Goal: Information Seeking & Learning: Learn about a topic

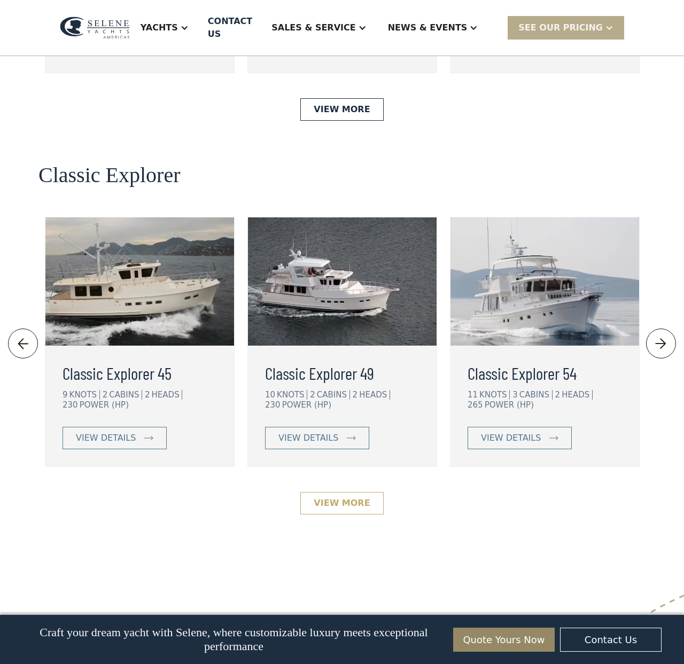
scroll to position [2219, 0]
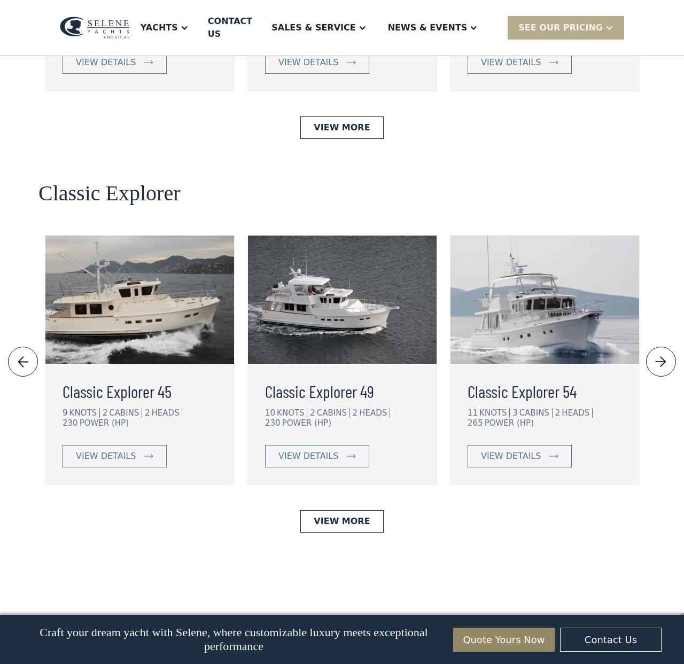
click at [665, 347] on link at bounding box center [661, 362] width 30 height 30
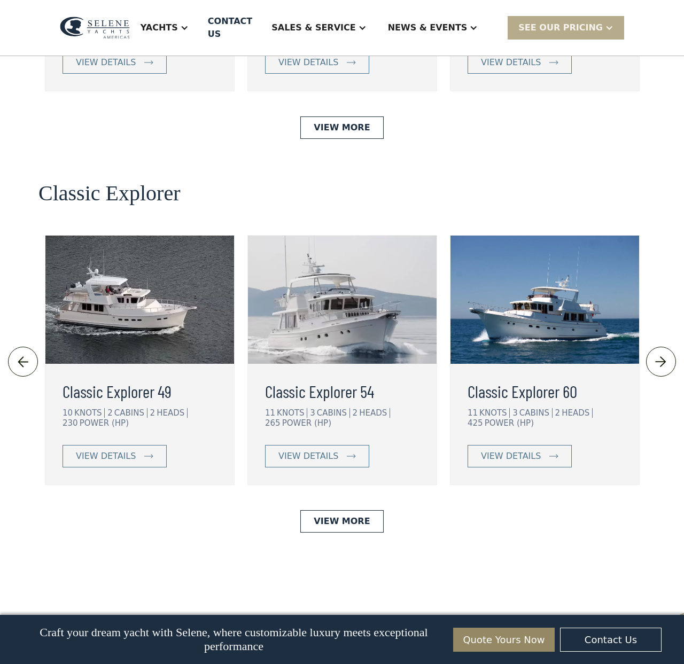
click at [665, 347] on link at bounding box center [661, 362] width 30 height 30
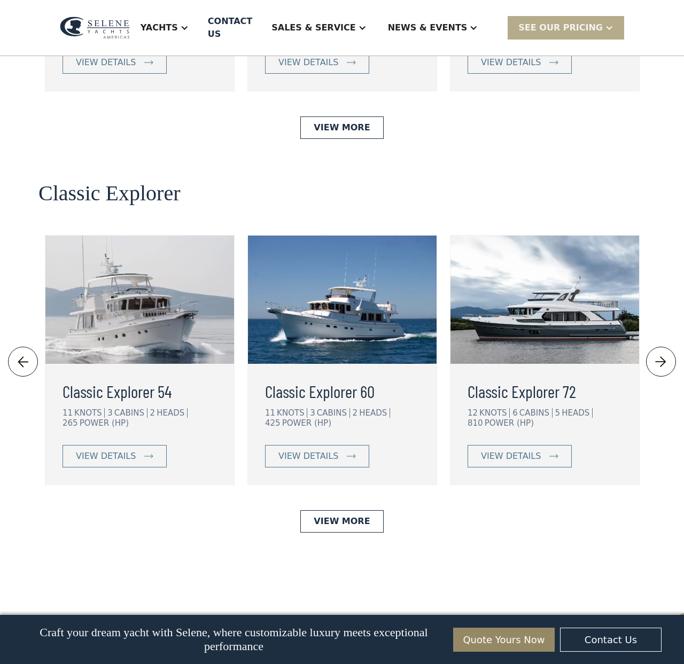
click at [665, 347] on link at bounding box center [661, 362] width 30 height 30
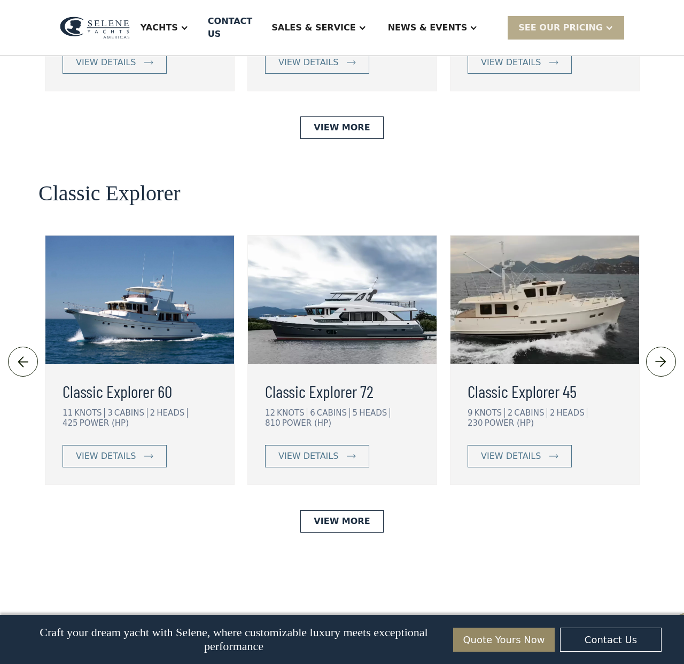
click at [665, 354] on img at bounding box center [661, 362] width 18 height 17
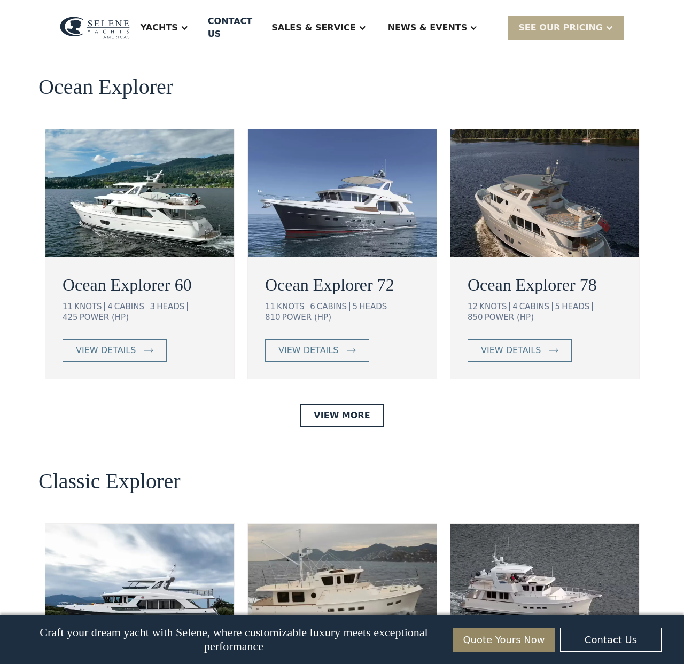
scroll to position [1927, 0]
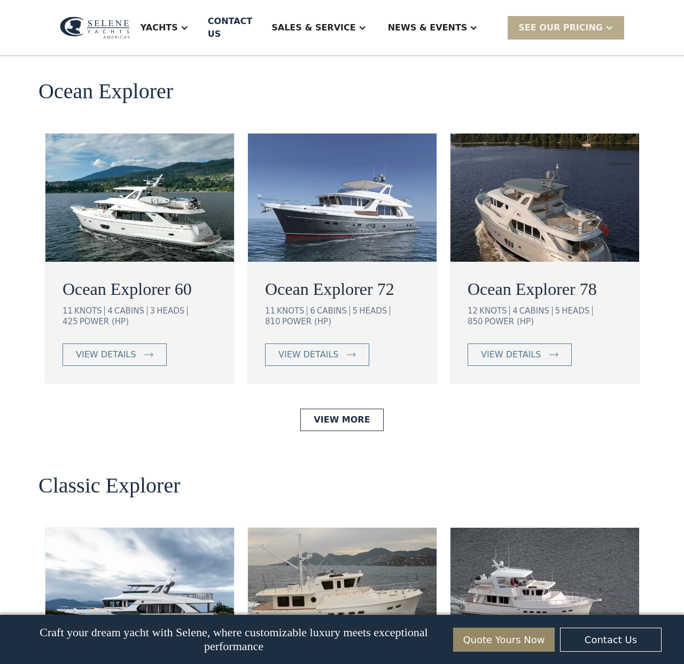
click at [343, 185] on img at bounding box center [342, 198] width 189 height 128
click at [266, 409] on div "View More" at bounding box center [341, 420] width 607 height 22
click at [327, 343] on link "view details" at bounding box center [317, 354] width 104 height 22
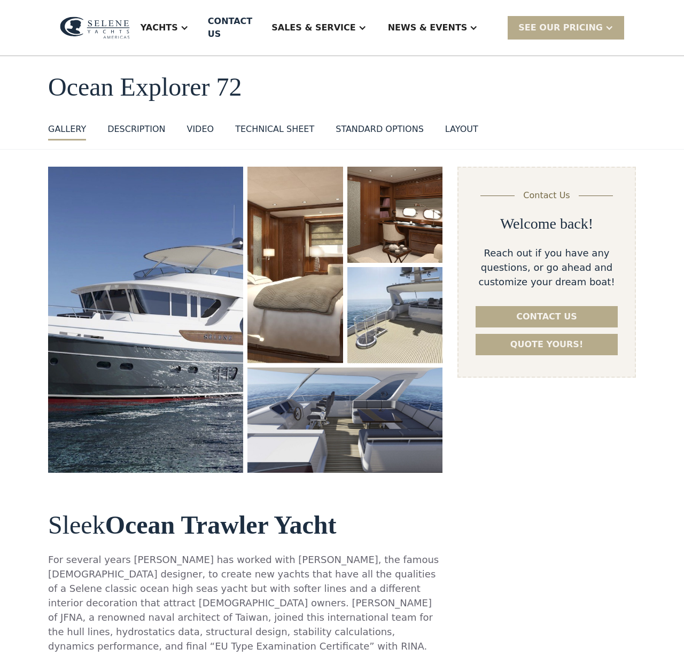
scroll to position [34, 0]
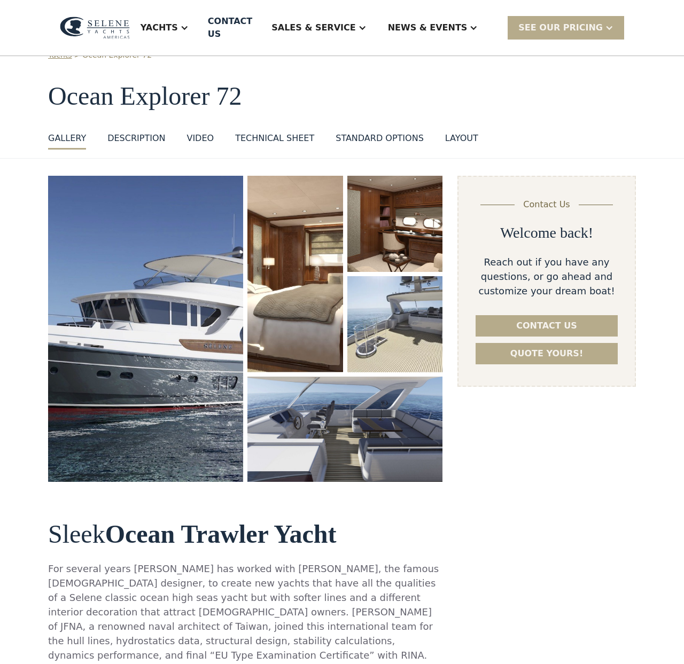
click at [144, 258] on img "open lightbox" at bounding box center [145, 329] width 195 height 306
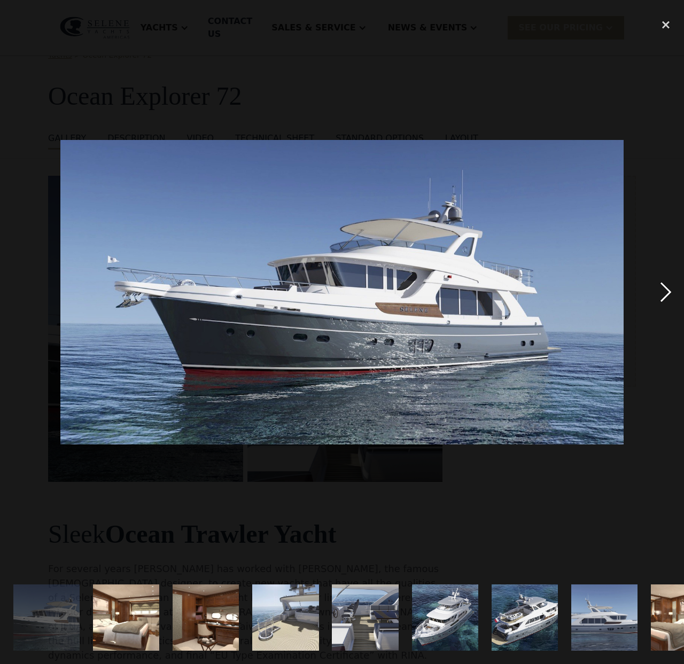
click at [662, 291] on div "next image" at bounding box center [665, 292] width 36 height 558
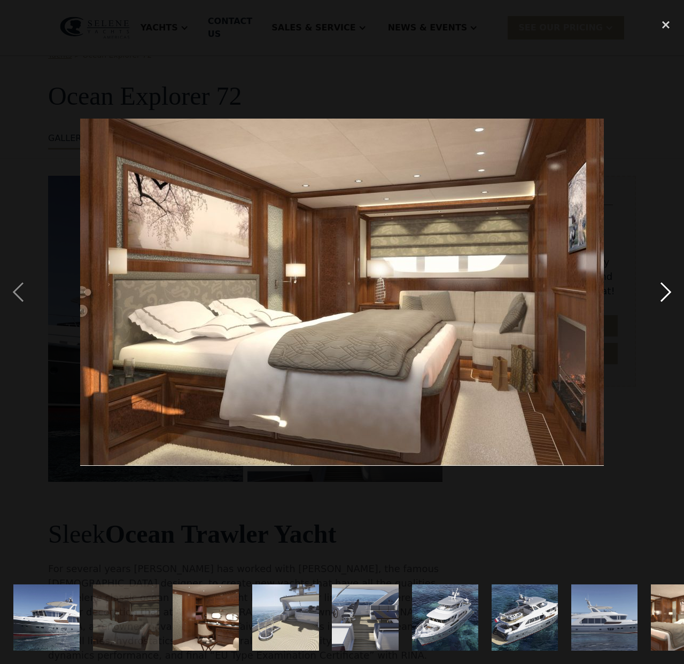
click at [662, 291] on div "next image" at bounding box center [665, 292] width 36 height 558
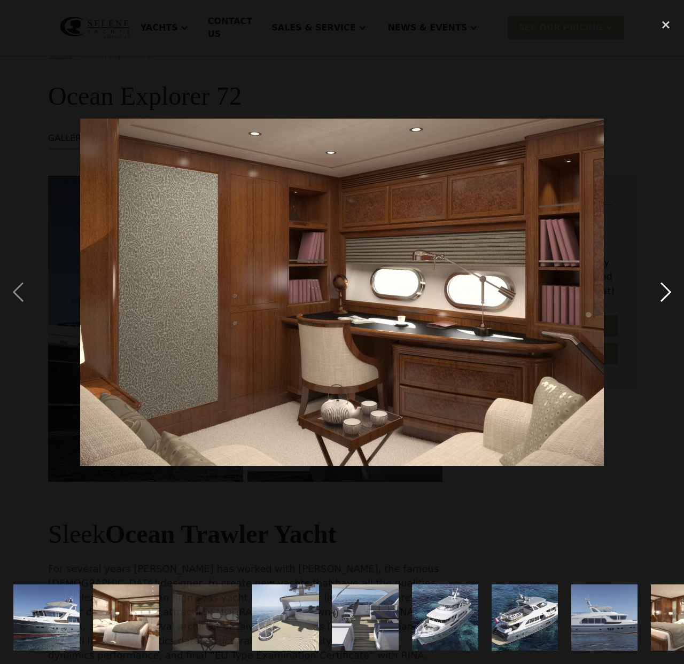
click at [662, 291] on div "next image" at bounding box center [665, 292] width 36 height 558
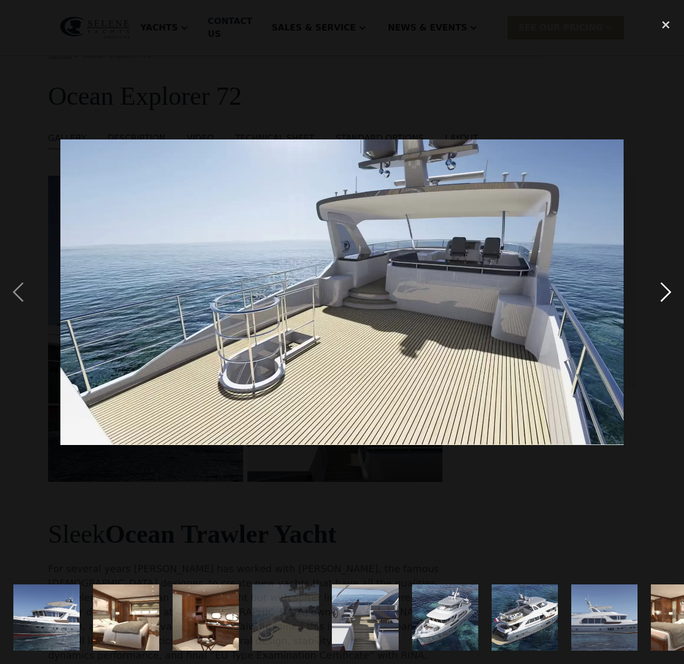
click at [662, 291] on div "next image" at bounding box center [665, 292] width 36 height 558
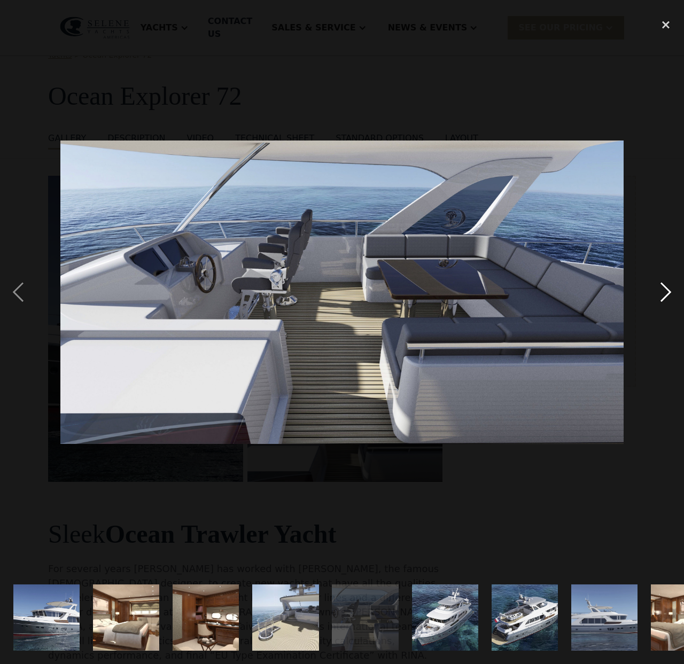
click at [662, 291] on div "next image" at bounding box center [665, 292] width 36 height 558
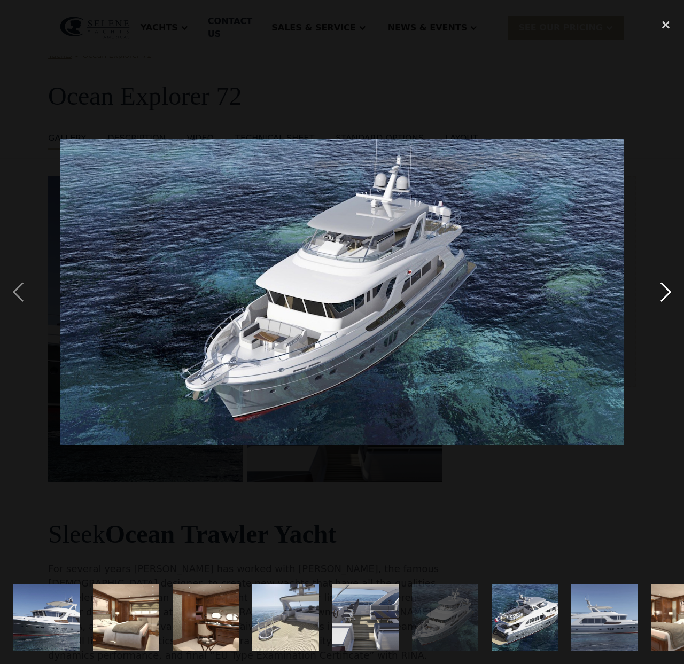
click at [662, 291] on div "next image" at bounding box center [665, 292] width 36 height 558
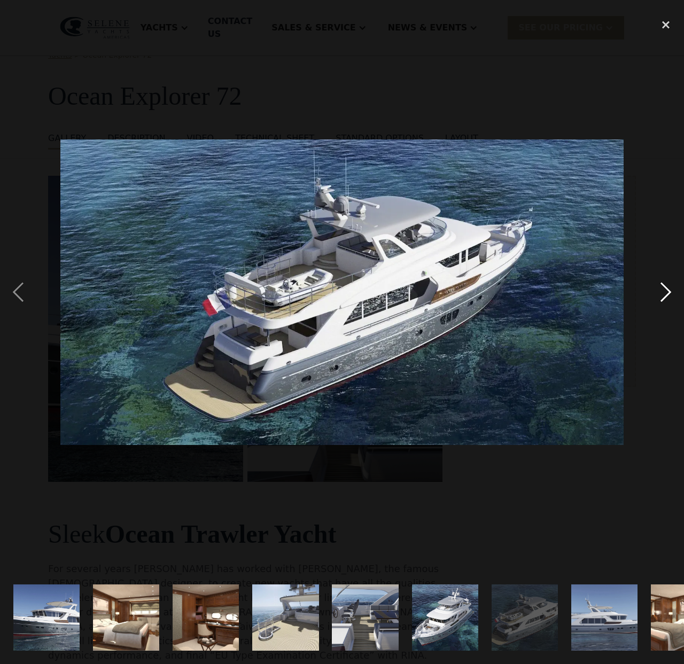
click at [664, 296] on div "next image" at bounding box center [665, 292] width 36 height 558
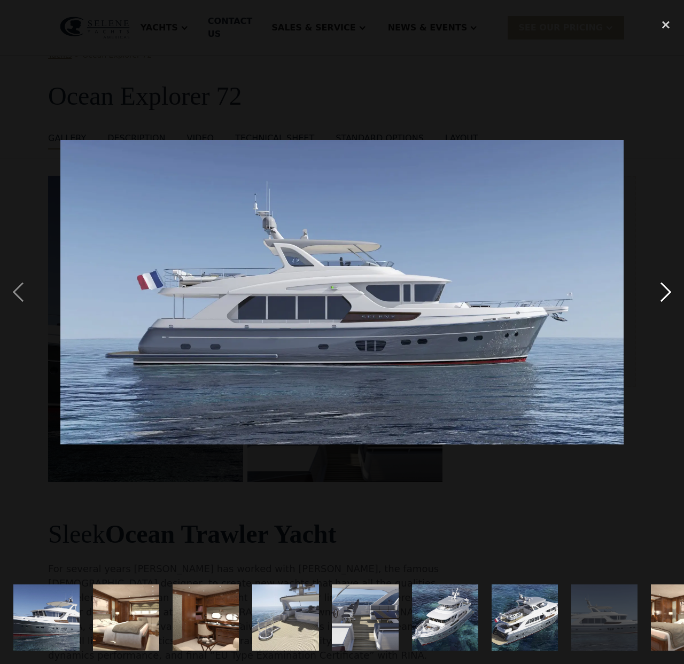
click at [664, 296] on div "next image" at bounding box center [665, 292] width 36 height 558
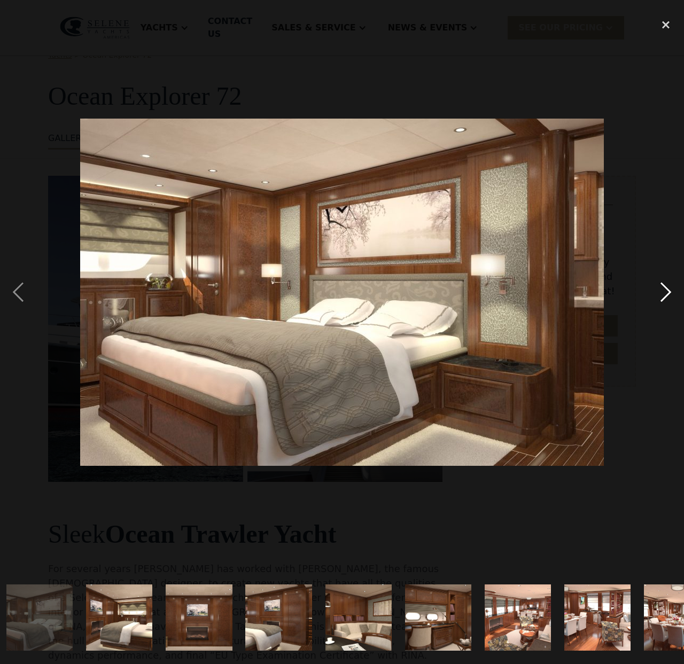
scroll to position [0, 644]
click at [664, 296] on div "next image" at bounding box center [665, 292] width 36 height 558
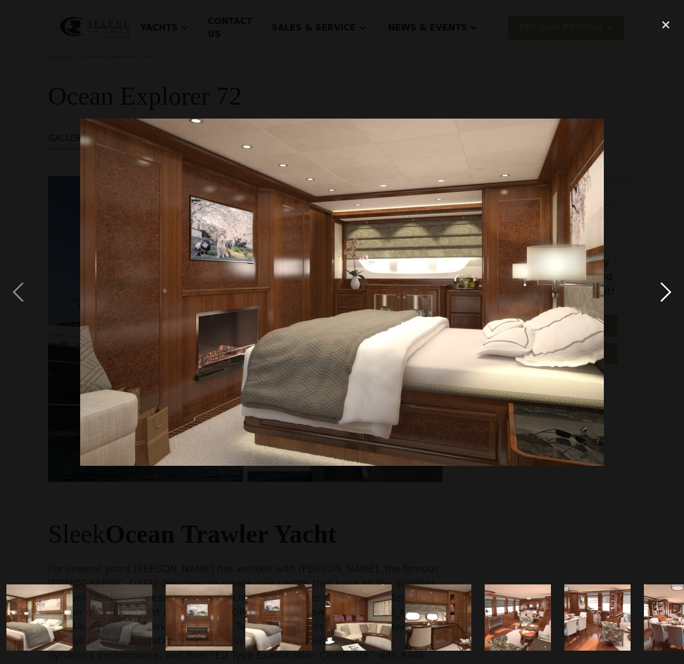
click at [664, 296] on div "next image" at bounding box center [665, 292] width 36 height 558
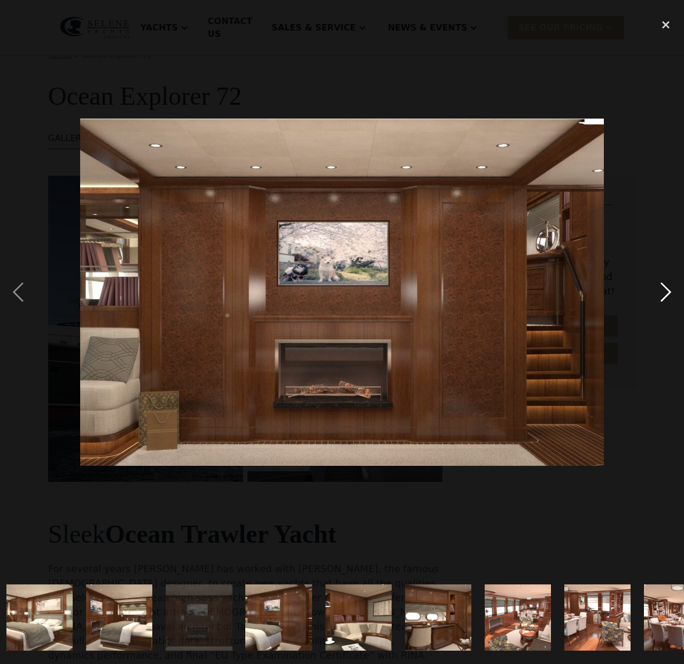
click at [664, 296] on div "next image" at bounding box center [665, 292] width 36 height 558
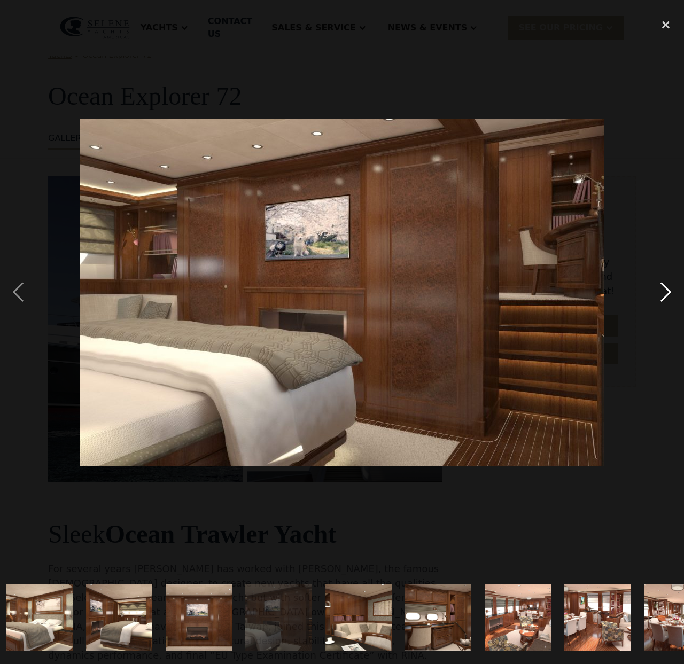
click at [664, 296] on div "next image" at bounding box center [665, 292] width 36 height 558
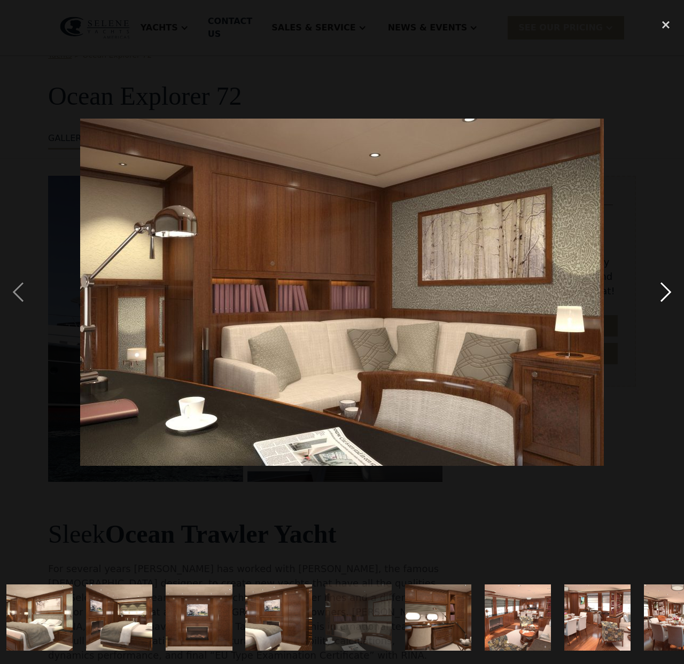
click at [664, 296] on div "next image" at bounding box center [665, 292] width 36 height 558
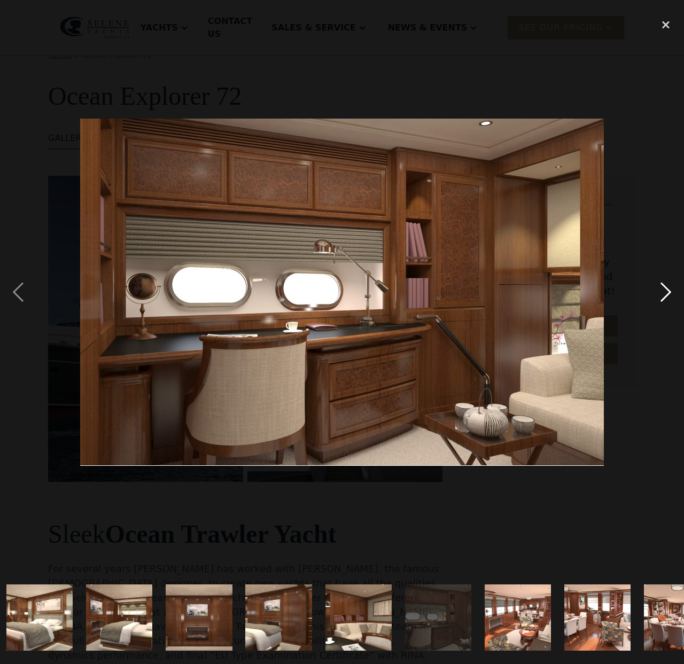
click at [664, 296] on div "next image" at bounding box center [665, 292] width 36 height 558
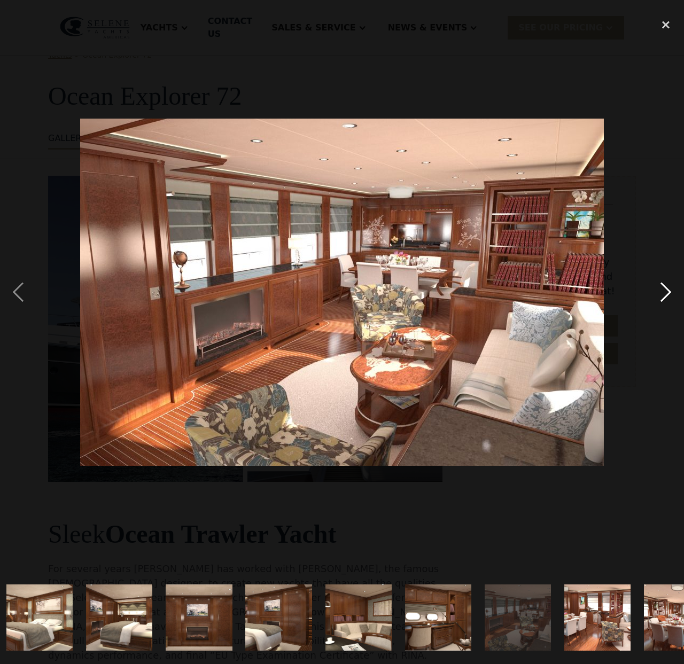
click at [664, 296] on div "next image" at bounding box center [665, 292] width 36 height 558
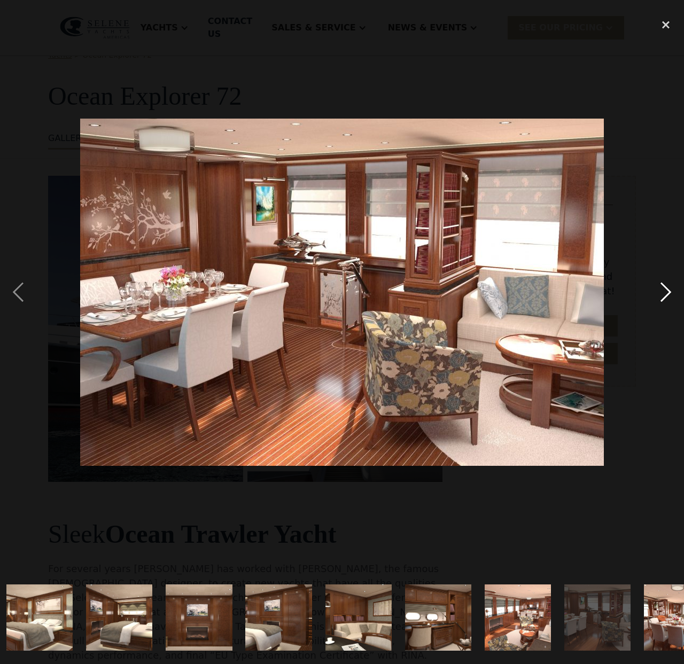
click at [664, 296] on div "next image" at bounding box center [665, 292] width 36 height 558
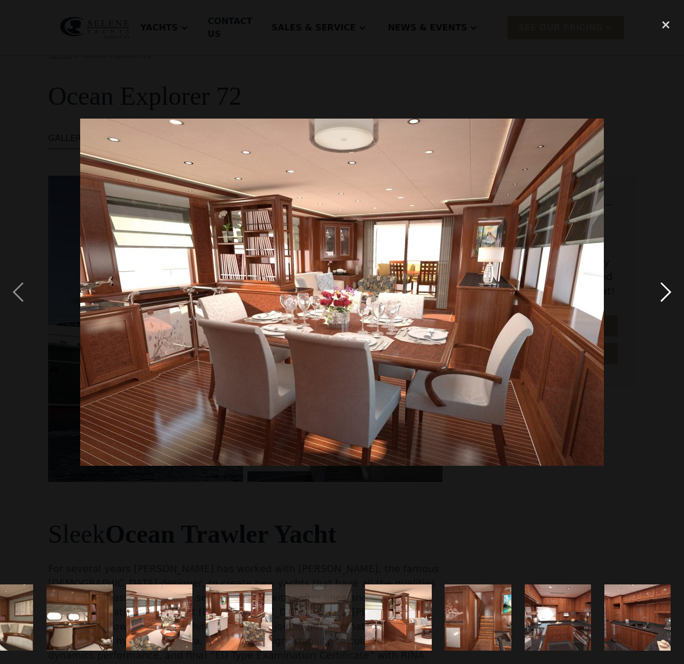
click at [664, 296] on div "next image" at bounding box center [665, 292] width 36 height 558
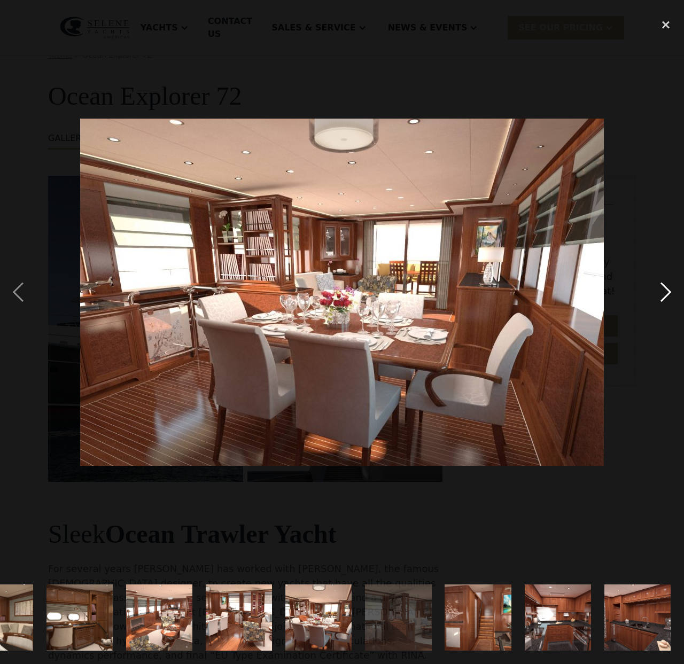
scroll to position [0, 1002]
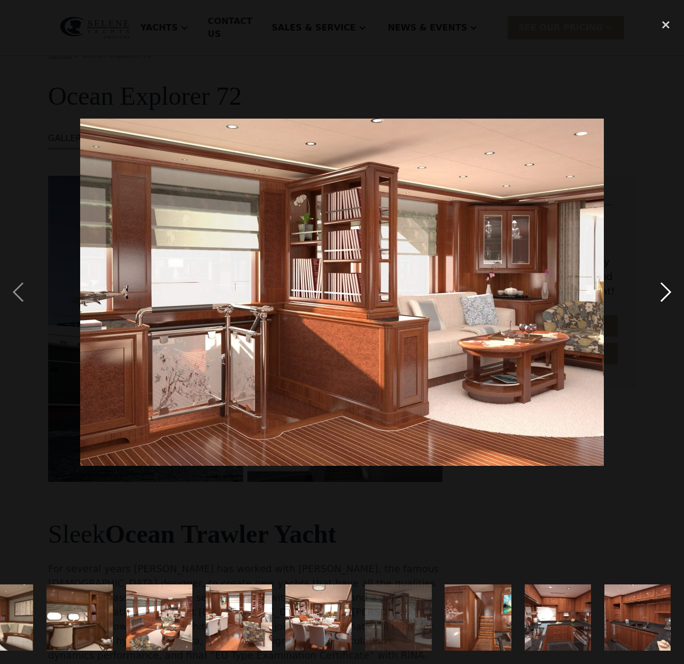
click at [664, 296] on div "next image" at bounding box center [665, 292] width 36 height 558
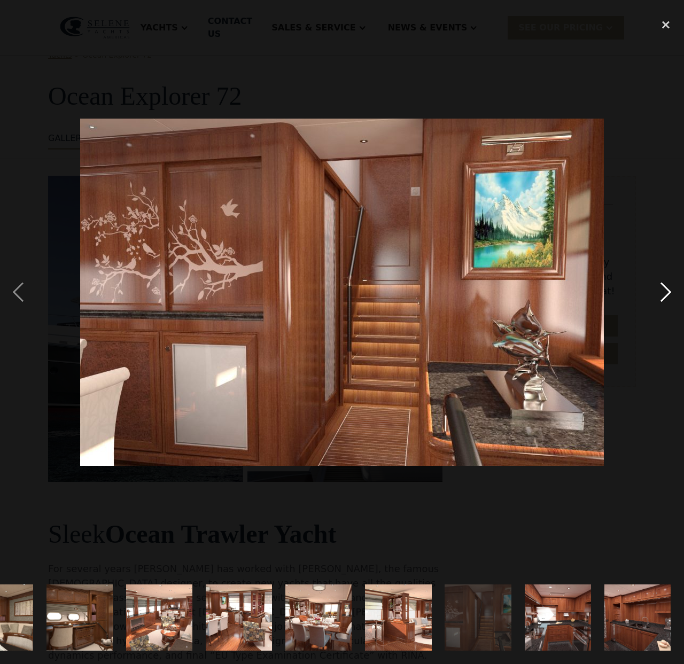
click at [664, 296] on div "next image" at bounding box center [665, 292] width 36 height 558
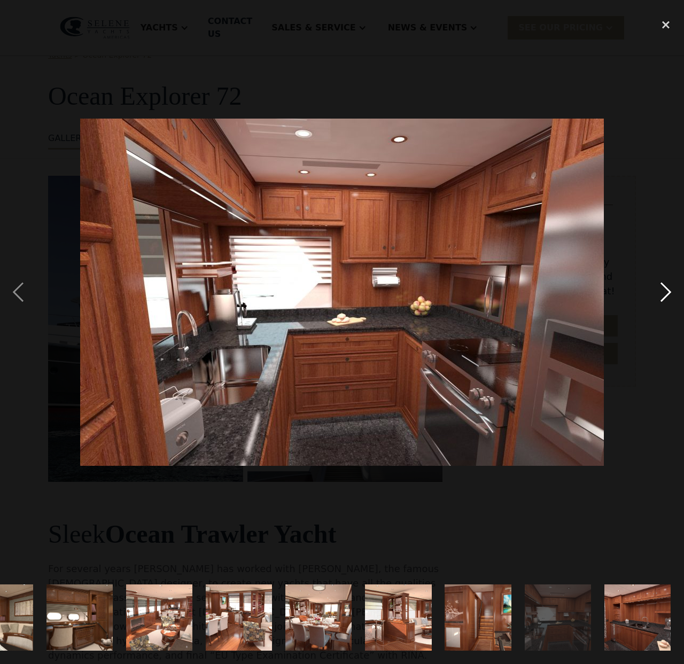
click at [665, 296] on div "next image" at bounding box center [665, 292] width 36 height 558
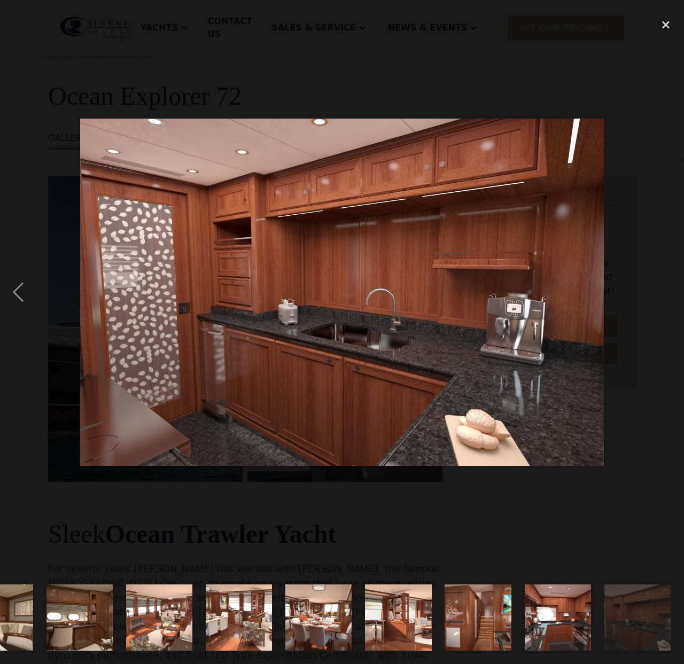
click at [663, 302] on div "next image" at bounding box center [665, 292] width 36 height 558
click at [610, 316] on div at bounding box center [342, 292] width 684 height 558
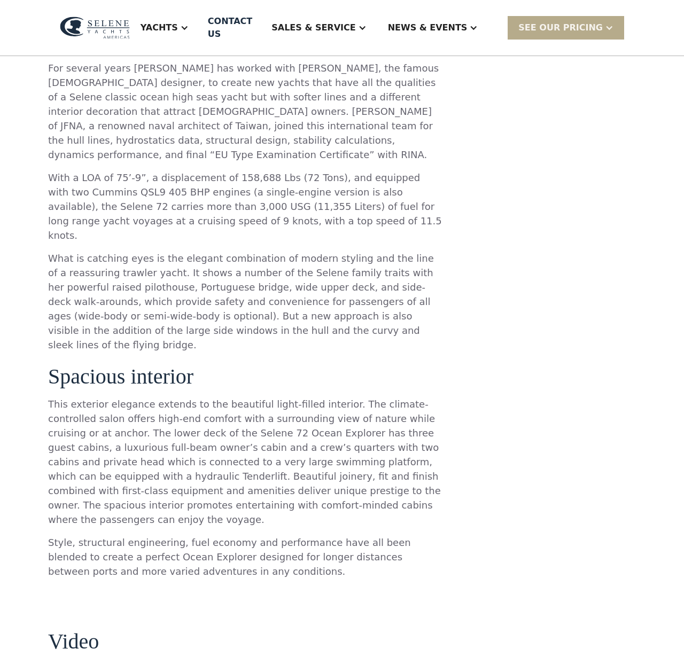
scroll to position [0, 0]
